Goal: Information Seeking & Learning: Learn about a topic

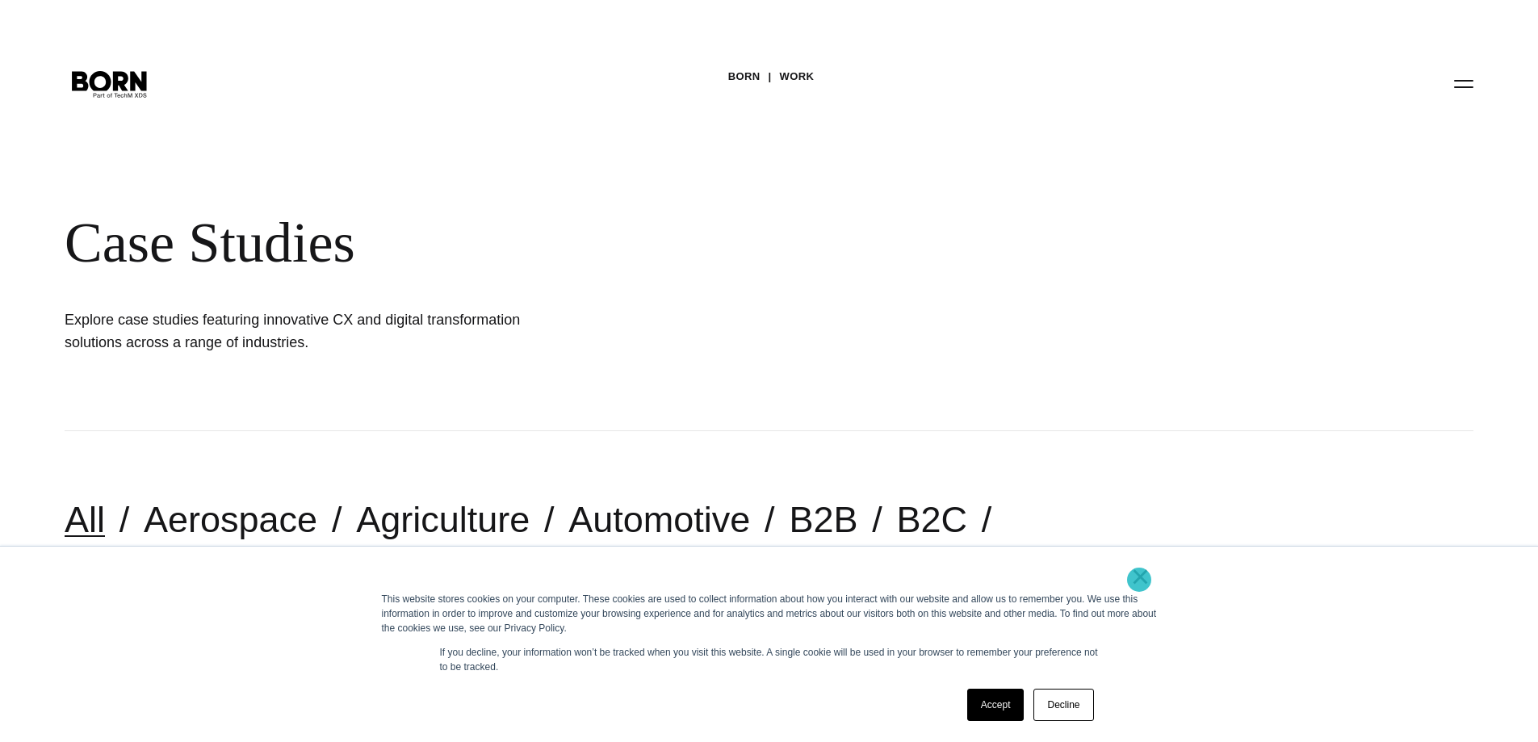
click at [1139, 580] on link "×" at bounding box center [1140, 576] width 19 height 15
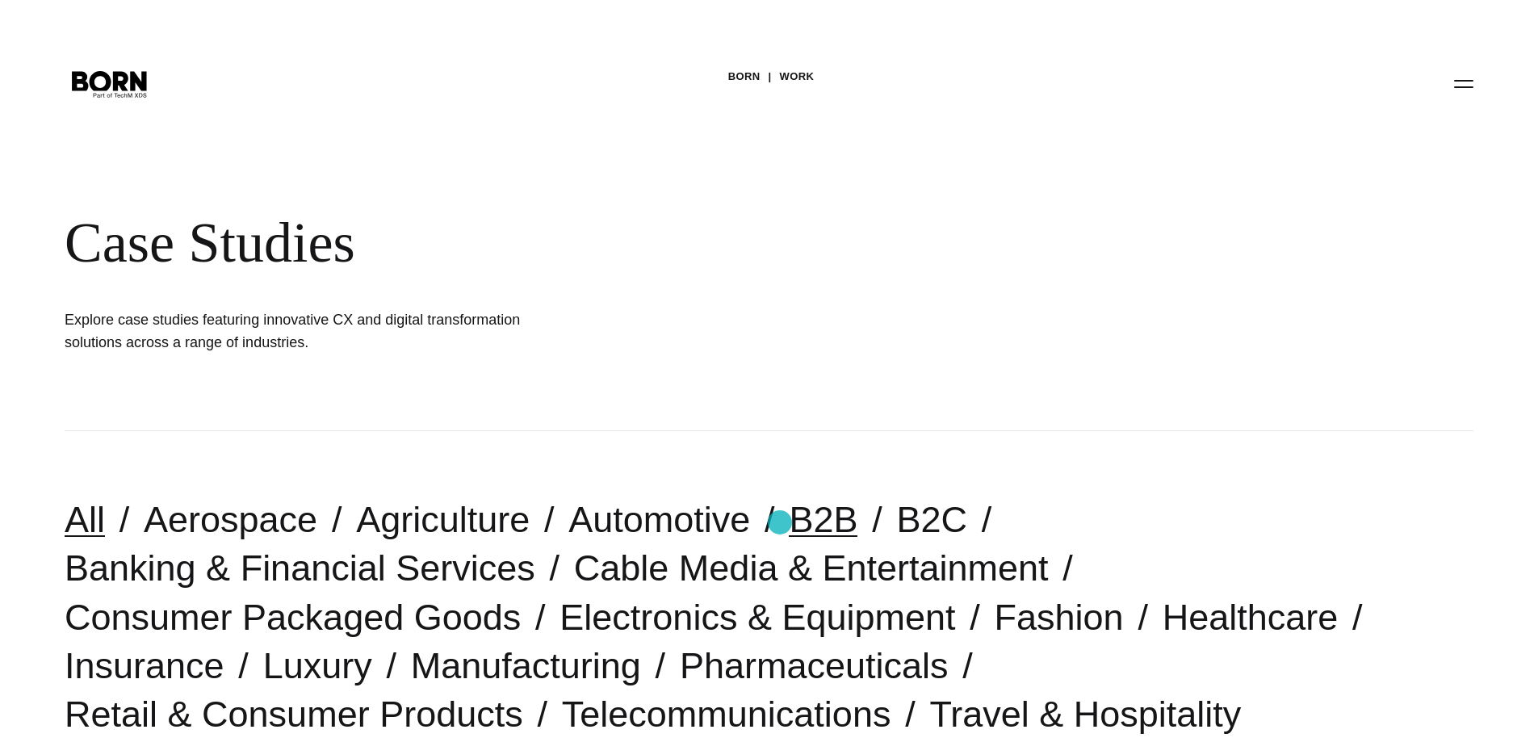
click at [789, 522] on link "B2B" at bounding box center [823, 519] width 69 height 41
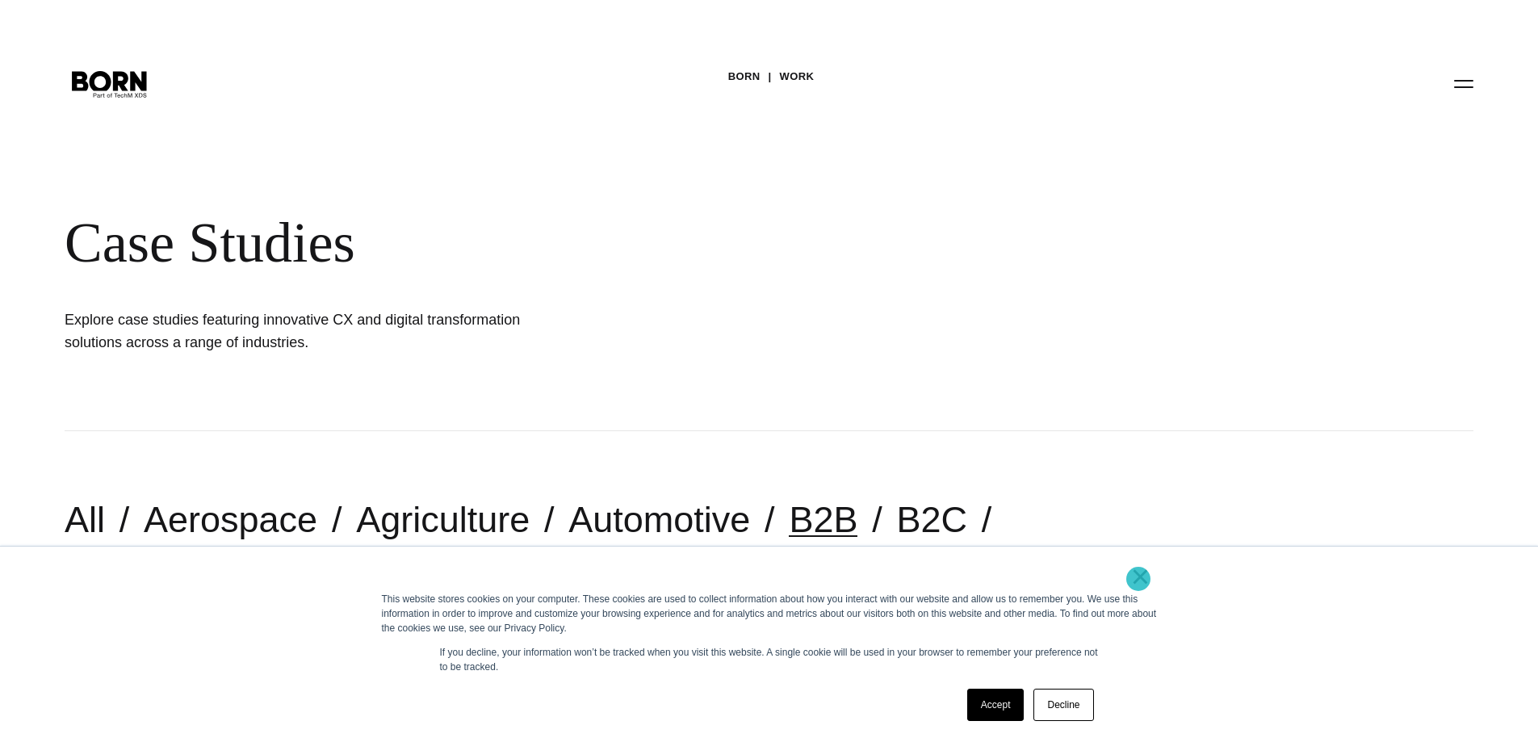
click at [1137, 579] on link "×" at bounding box center [1140, 576] width 19 height 15
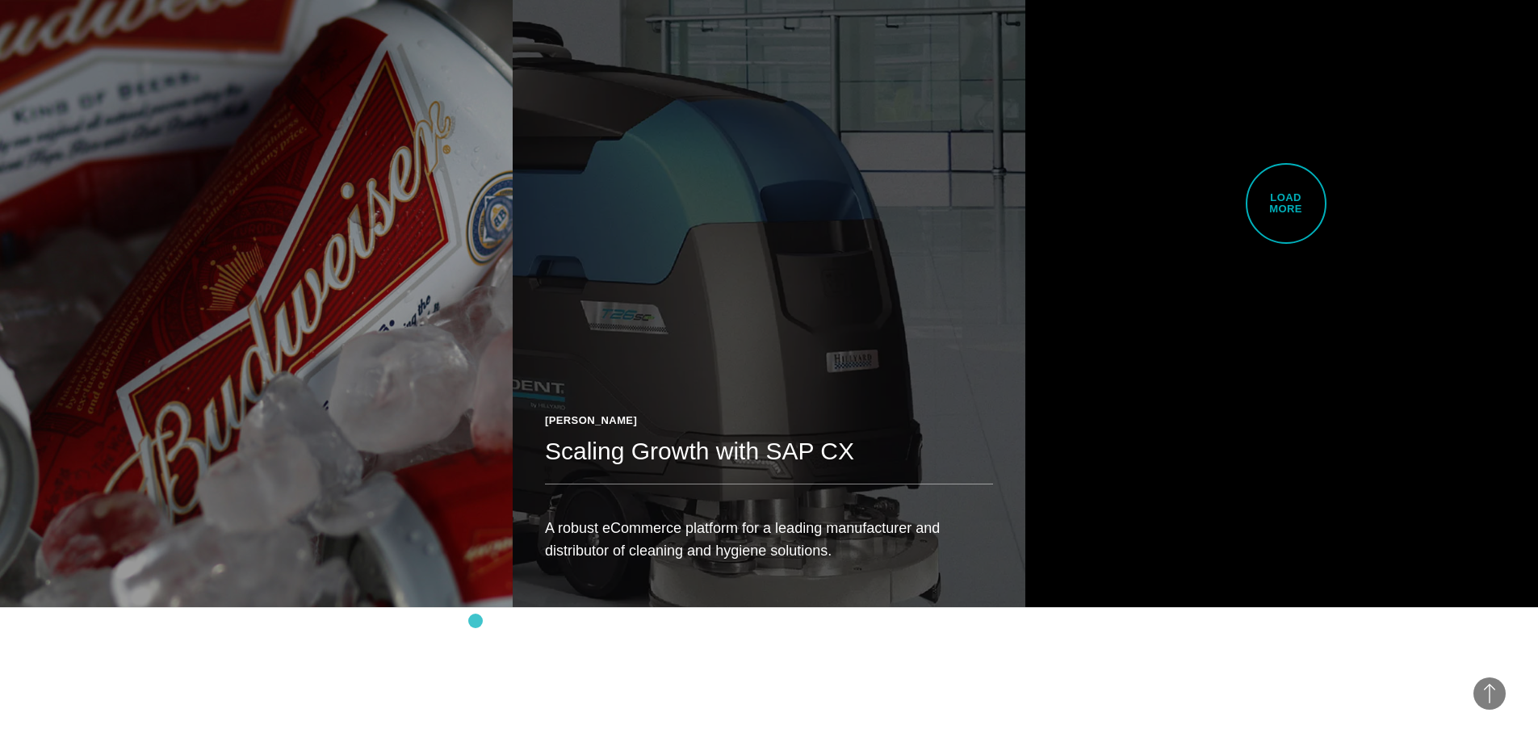
scroll to position [4198, 0]
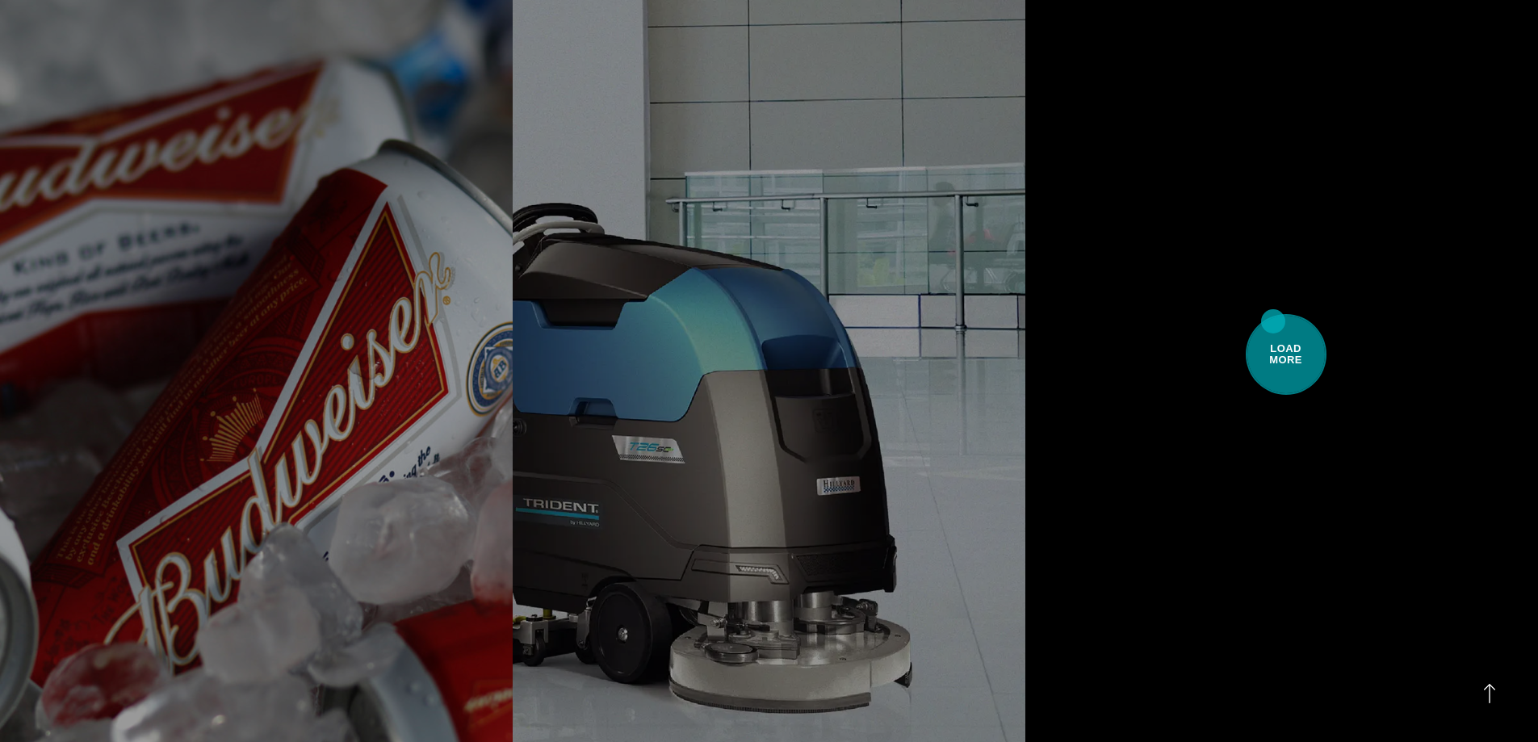
click at [1273, 321] on span "Load More" at bounding box center [1286, 354] width 81 height 81
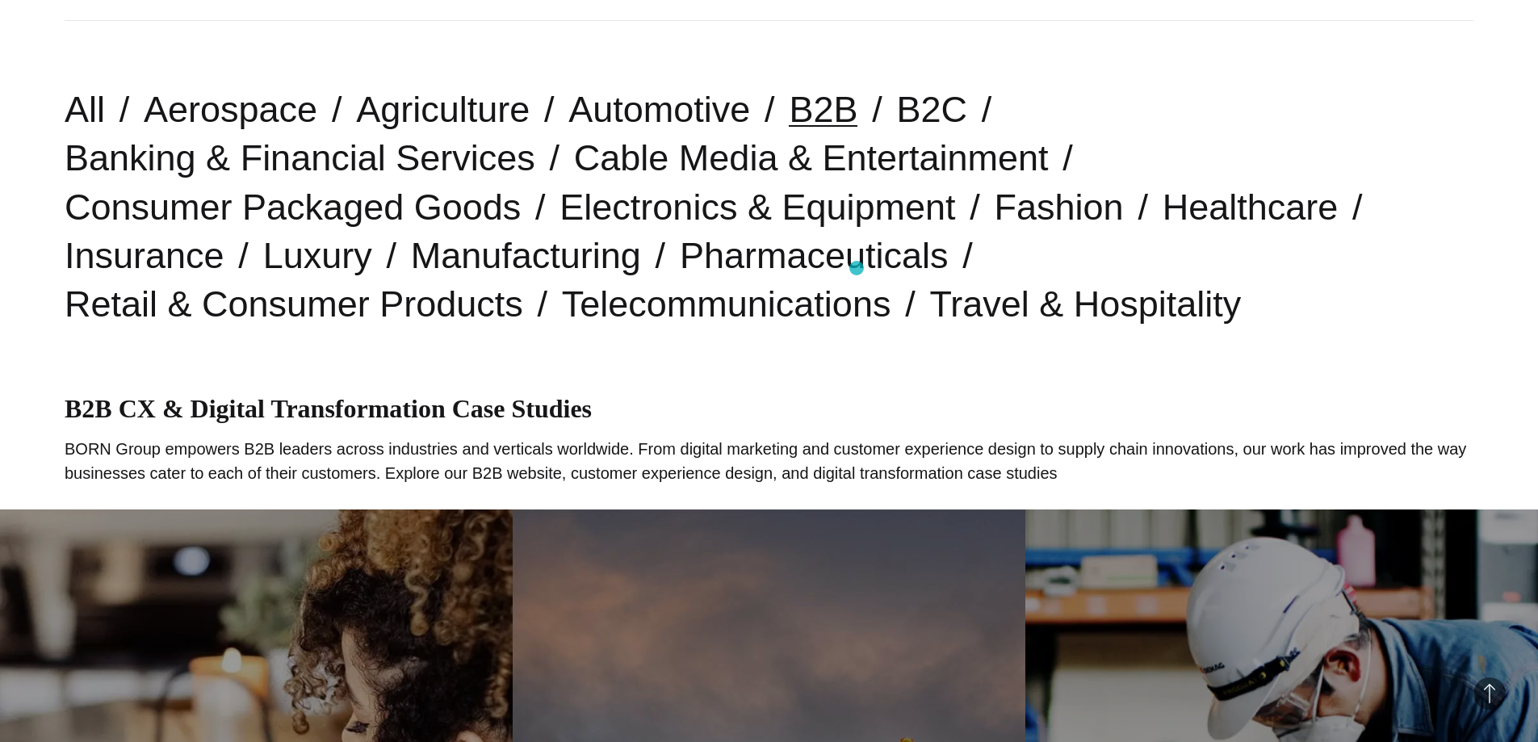
scroll to position [404, 0]
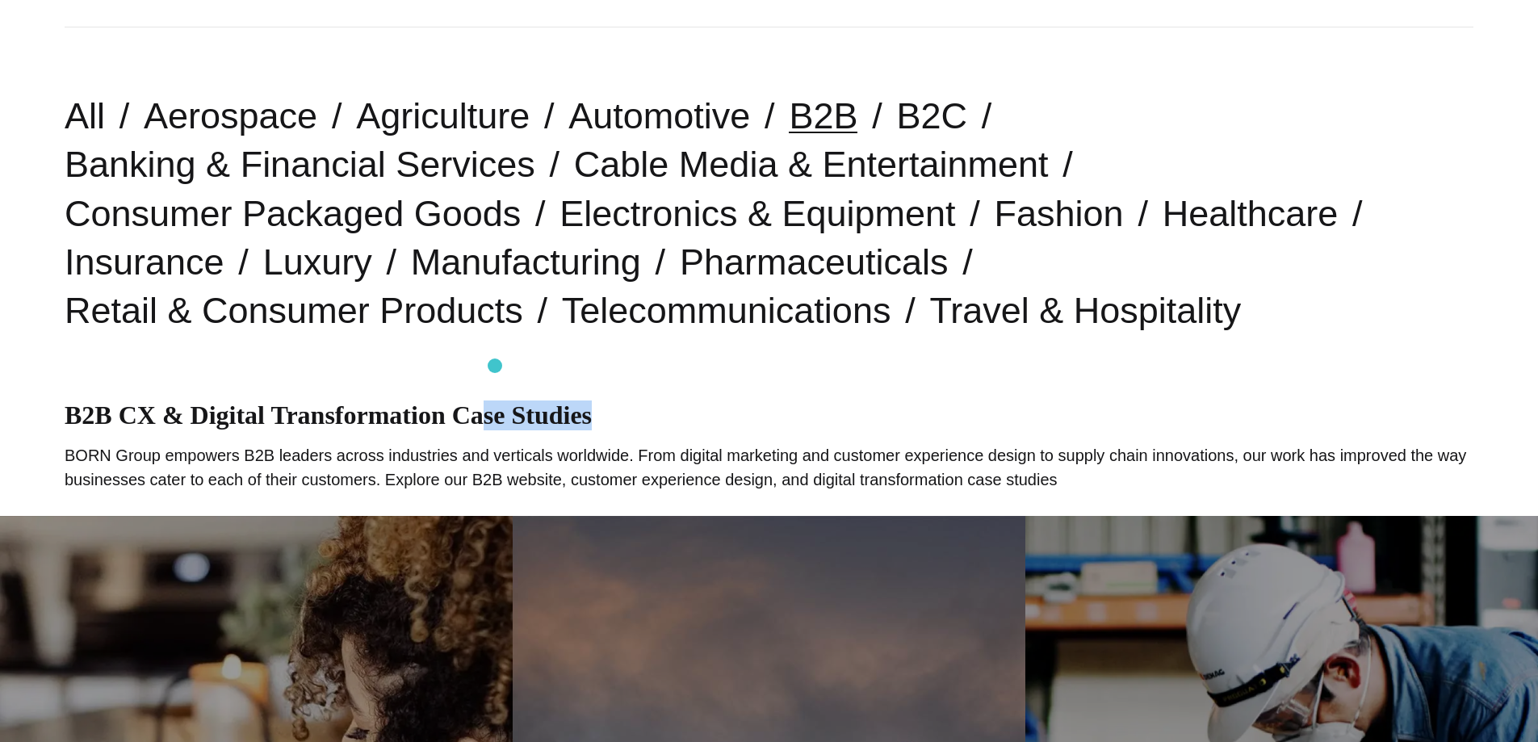
drag, startPoint x: 607, startPoint y: 362, endPoint x: 480, endPoint y: 367, distance: 126.8
click at [484, 400] on h1 "B2B CX & Digital Transformation Case Studies" at bounding box center [769, 415] width 1409 height 30
click at [665, 400] on h1 "B2B CX & Digital Transformation Case Studies" at bounding box center [769, 415] width 1409 height 30
